Goal: Information Seeking & Learning: Learn about a topic

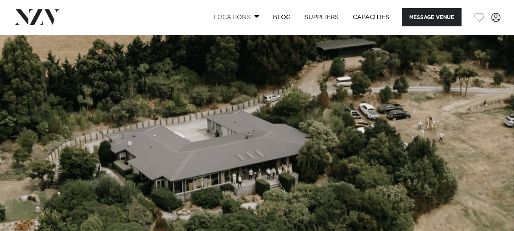
click at [230, 17] on link "Locations" at bounding box center [236, 17] width 59 height 18
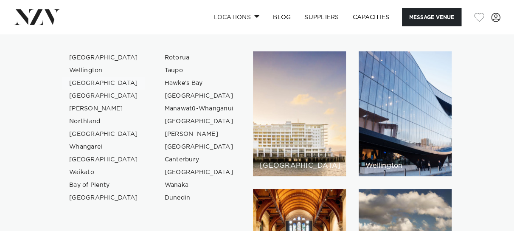
click at [101, 82] on link "[GEOGRAPHIC_DATA]" at bounding box center [103, 83] width 83 height 13
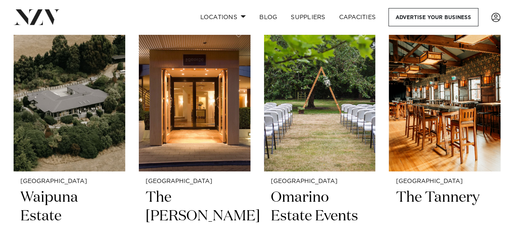
scroll to position [2372, 0]
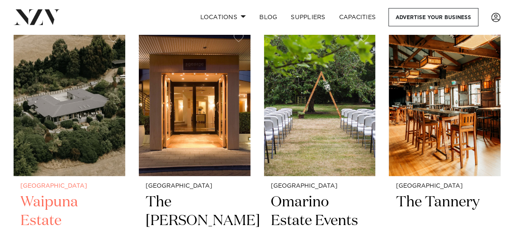
click at [35, 93] on img at bounding box center [70, 101] width 112 height 150
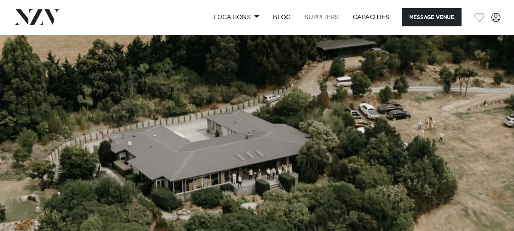
click at [310, 15] on link "SUPPLIERS" at bounding box center [322, 17] width 48 height 18
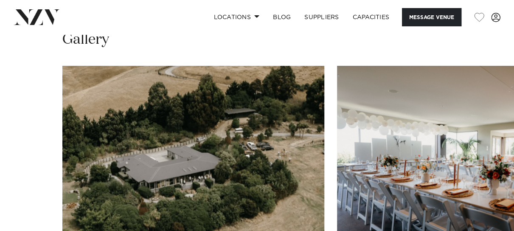
scroll to position [780, 0]
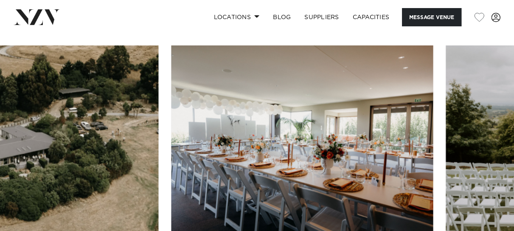
click at [155, 134] on img "1 / 26" at bounding box center [27, 141] width 262 height 192
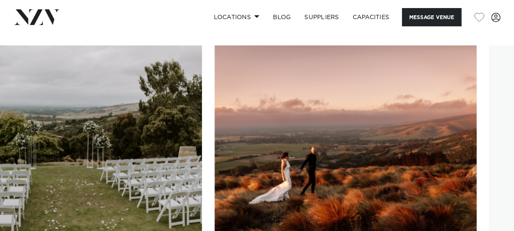
click at [24, 135] on img "3 / 26" at bounding box center [71, 141] width 262 height 192
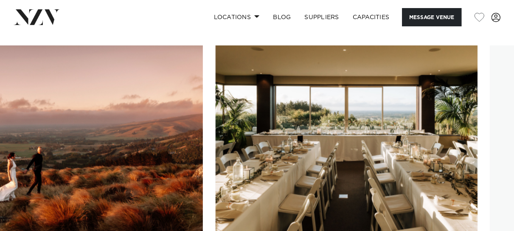
click at [14, 99] on img "4 / 26" at bounding box center [72, 141] width 262 height 192
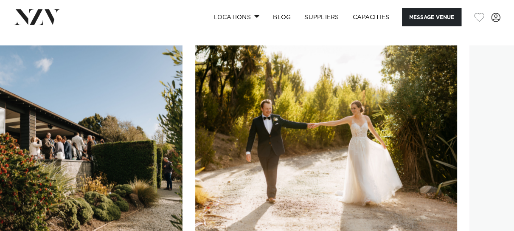
click at [15, 88] on img "7 / 26" at bounding box center [52, 141] width 262 height 192
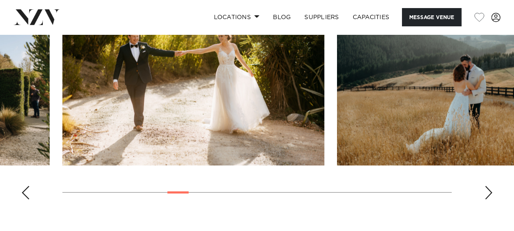
scroll to position [856, 0]
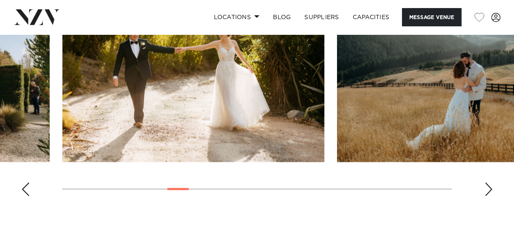
click at [438, 71] on img "9 / 26" at bounding box center [468, 66] width 262 height 192
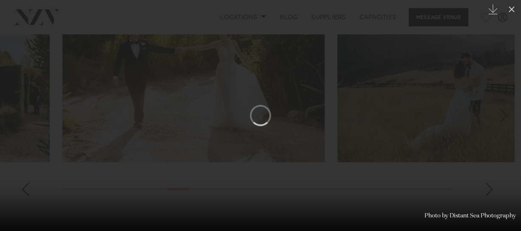
click at [449, 130] on div at bounding box center [260, 115] width 521 height 231
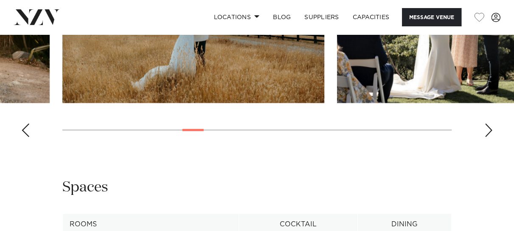
scroll to position [831, 0]
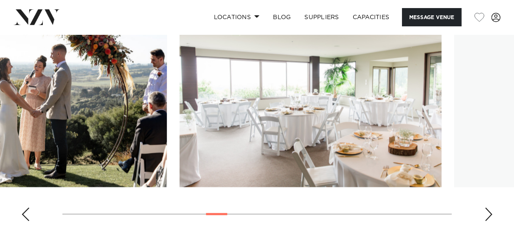
click at [48, 124] on img "10 / 26" at bounding box center [36, 91] width 262 height 192
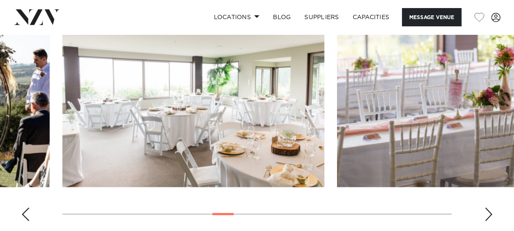
click at [487, 208] on div "Next slide" at bounding box center [488, 215] width 8 height 14
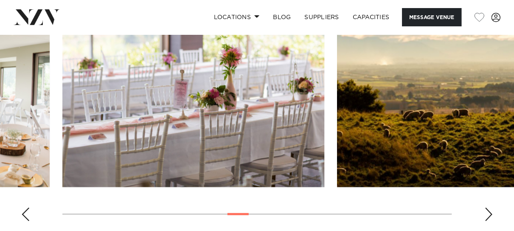
click at [487, 208] on div "Next slide" at bounding box center [488, 215] width 8 height 14
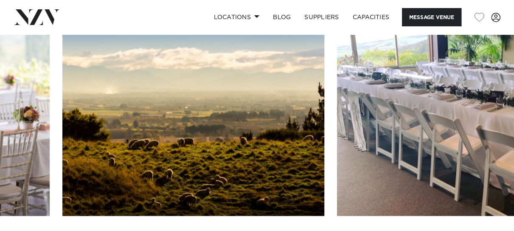
scroll to position [752, 0]
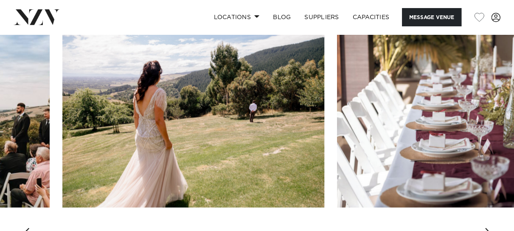
scroll to position [800, 0]
